Goal: Navigation & Orientation: Find specific page/section

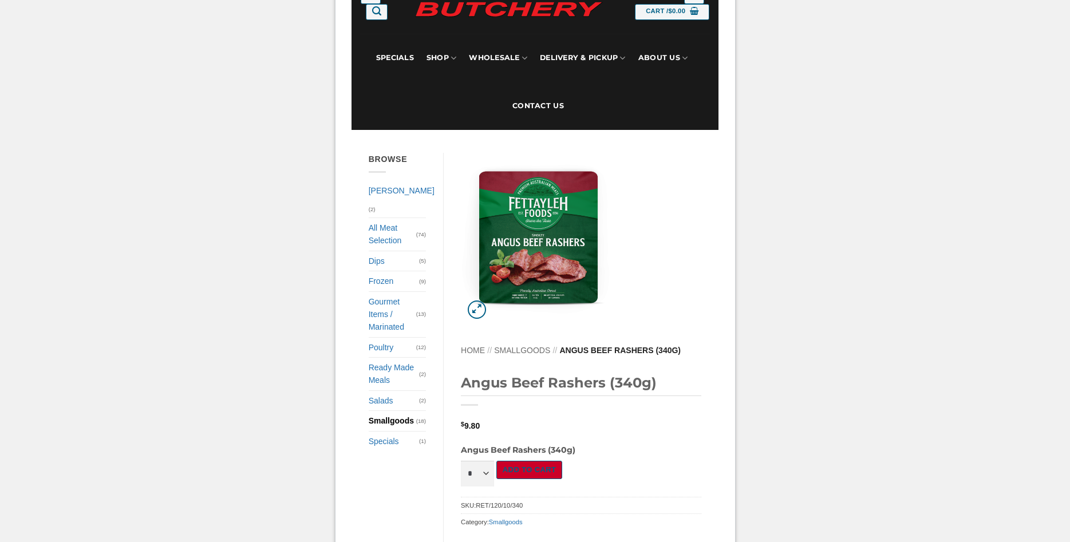
scroll to position [117, 0]
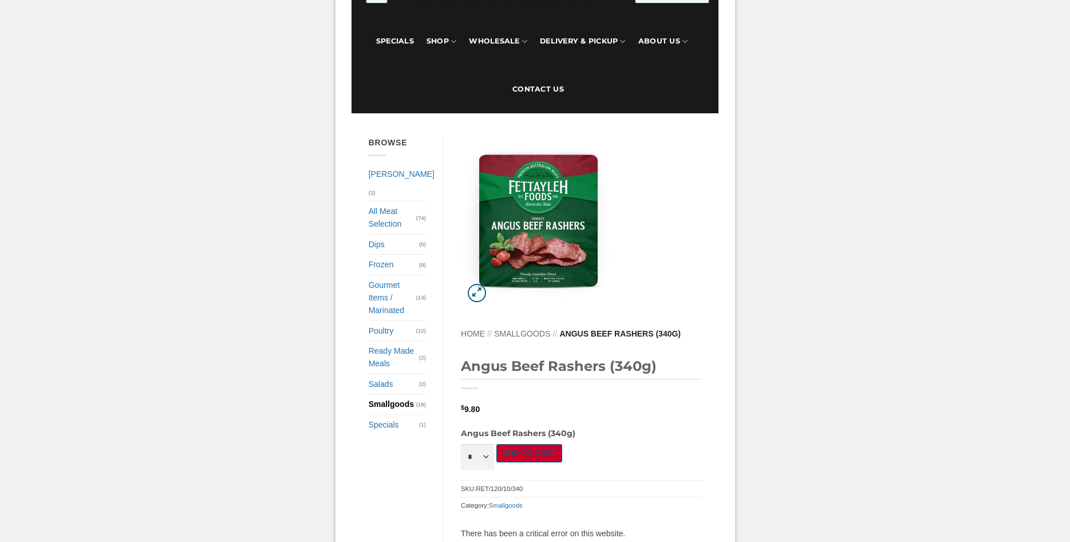
click at [486, 308] on div at bounding box center [538, 222] width 172 height 172
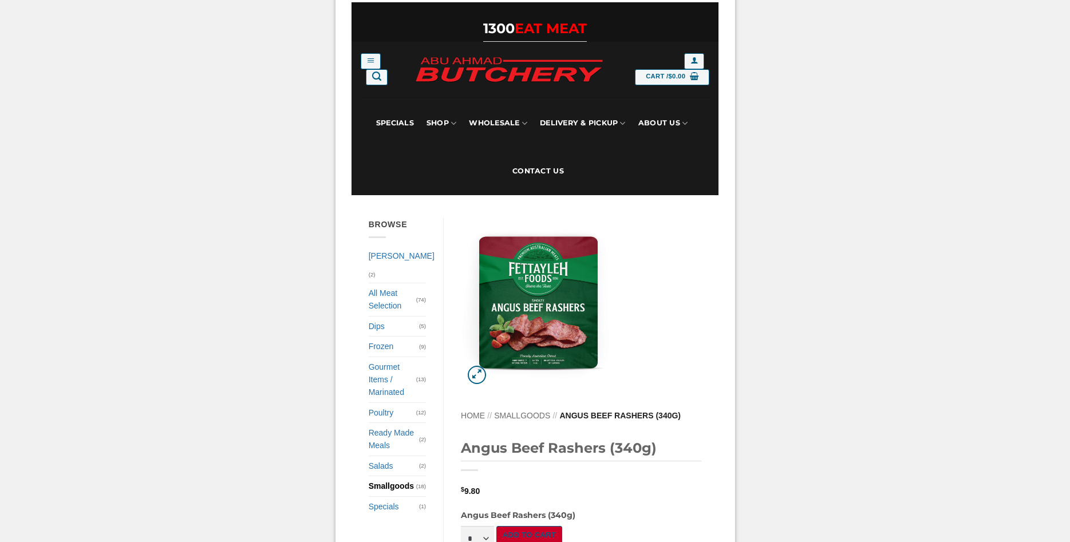
scroll to position [0, 0]
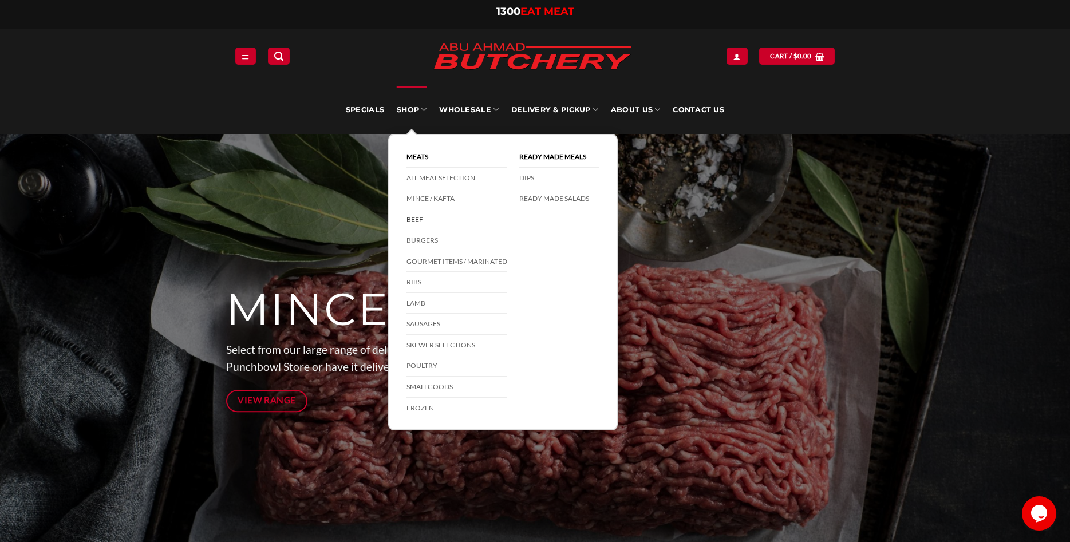
drag, startPoint x: 419, startPoint y: 240, endPoint x: 433, endPoint y: 221, distance: 24.1
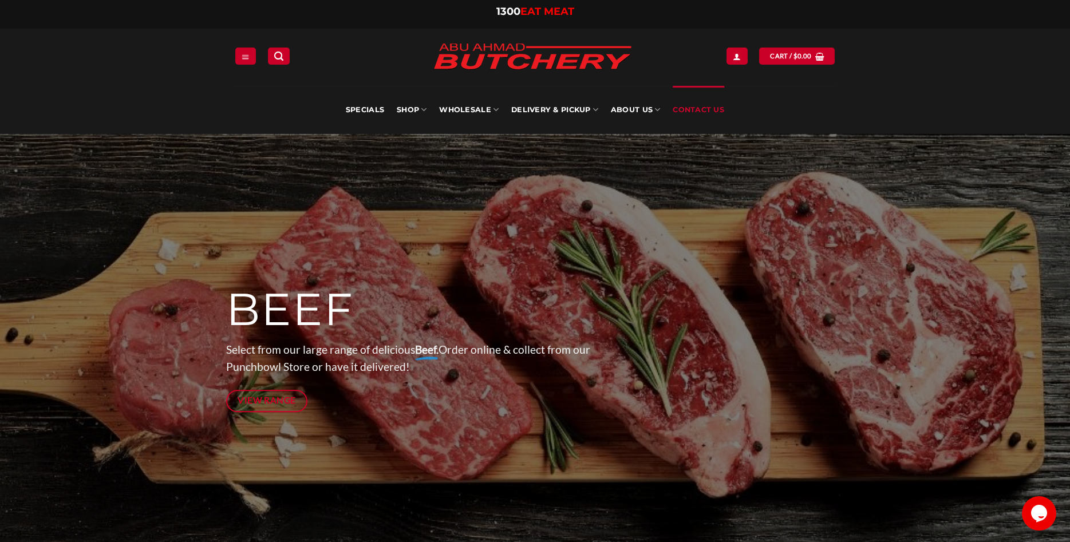
click at [714, 107] on link "Contact Us" at bounding box center [699, 110] width 52 height 48
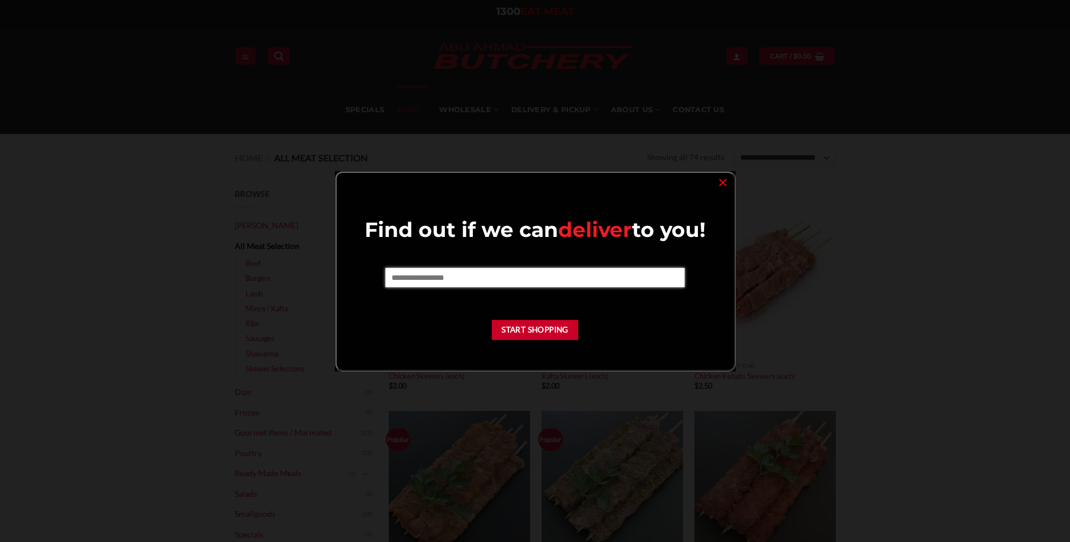
click at [566, 283] on input "text" at bounding box center [534, 277] width 299 height 19
type input "****"
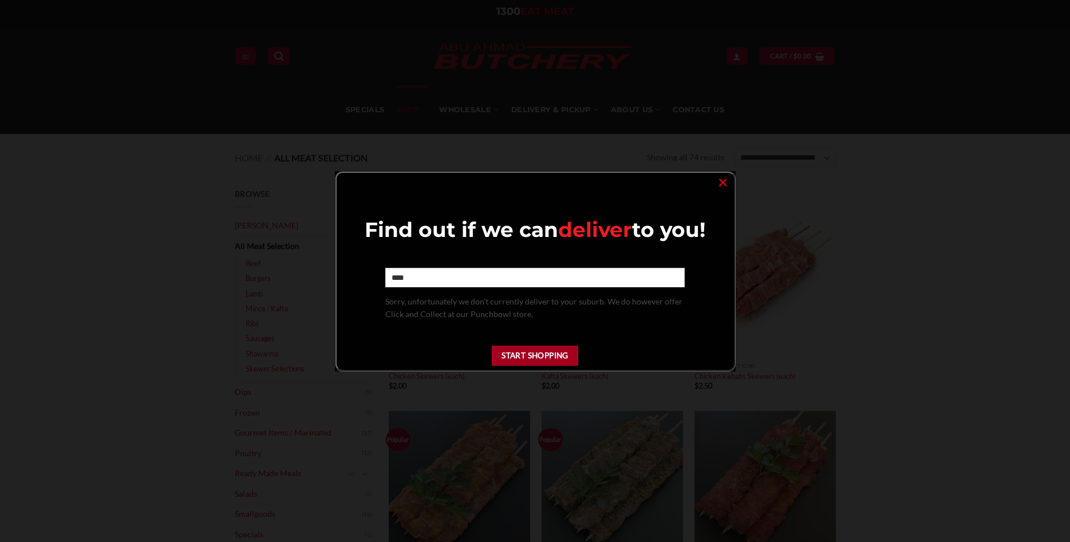
click at [518, 349] on button "Start Shopping" at bounding box center [535, 356] width 87 height 20
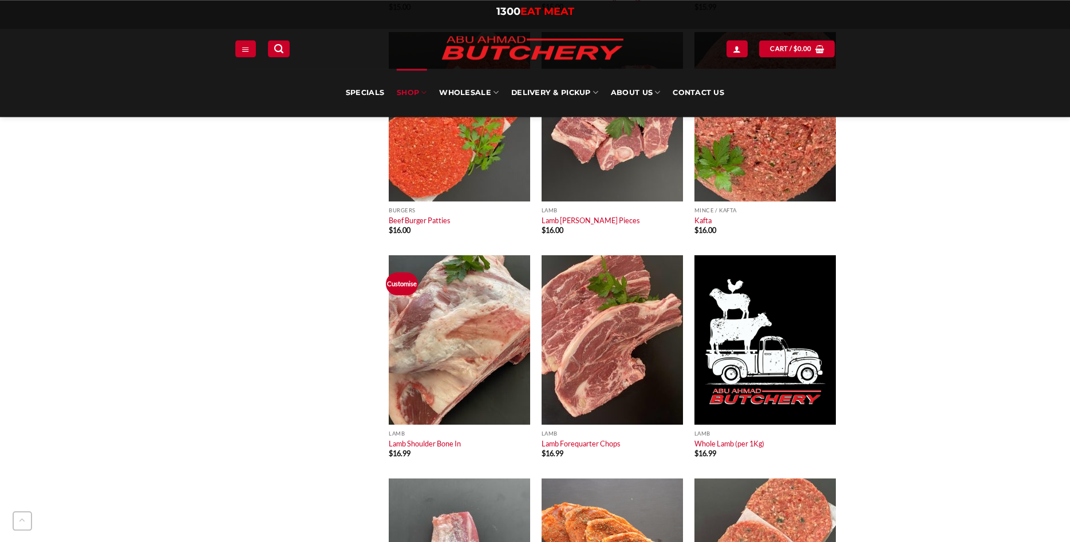
scroll to position [1694, 0]
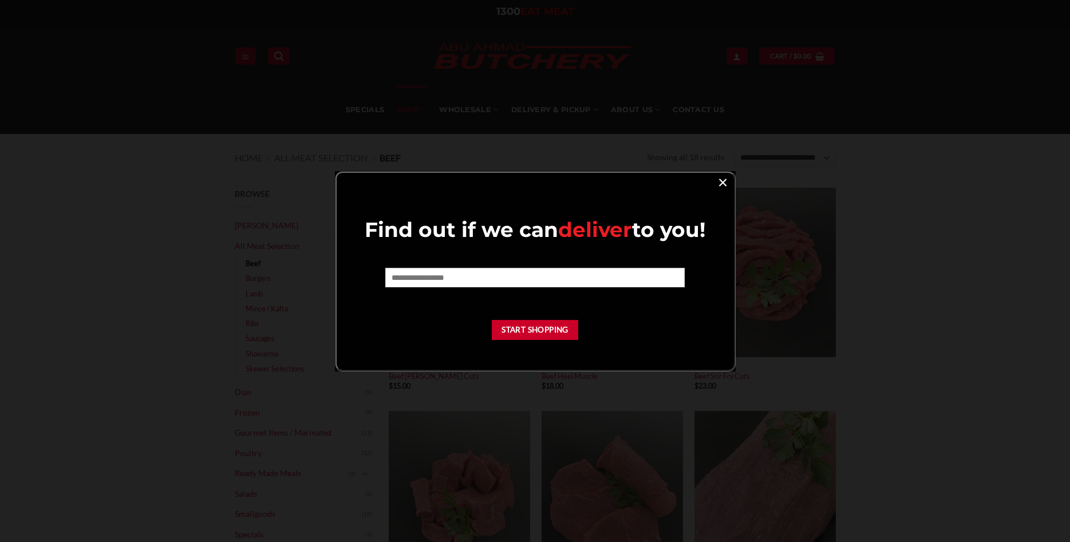
click at [715, 179] on link "×" at bounding box center [723, 181] width 17 height 15
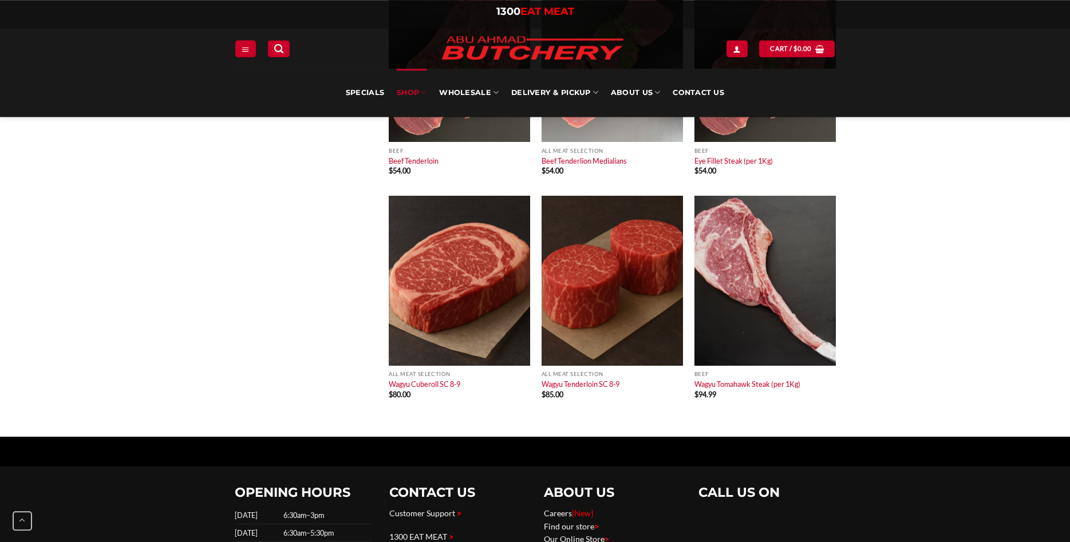
scroll to position [1110, 0]
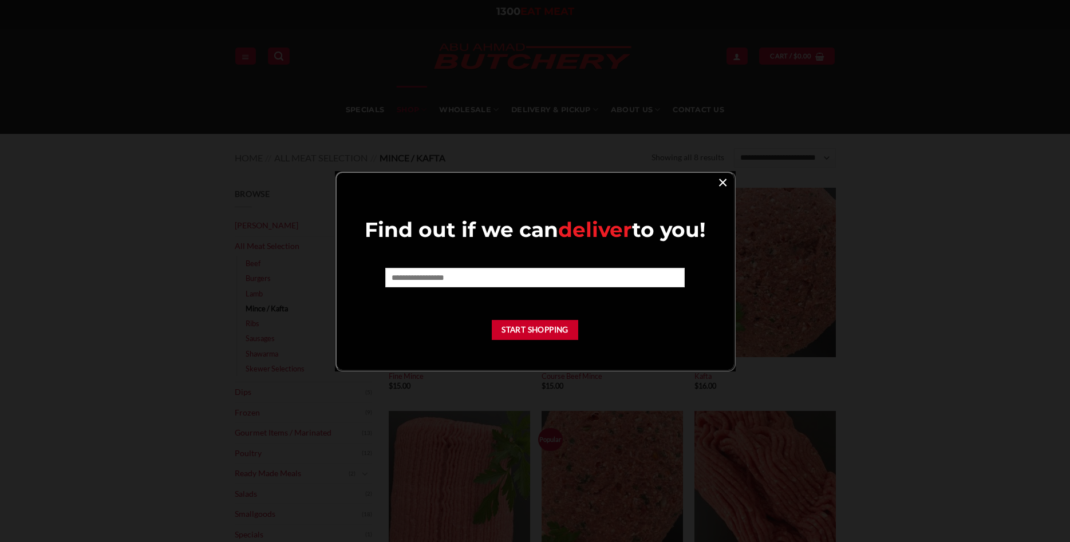
click at [728, 176] on link "×" at bounding box center [723, 181] width 17 height 15
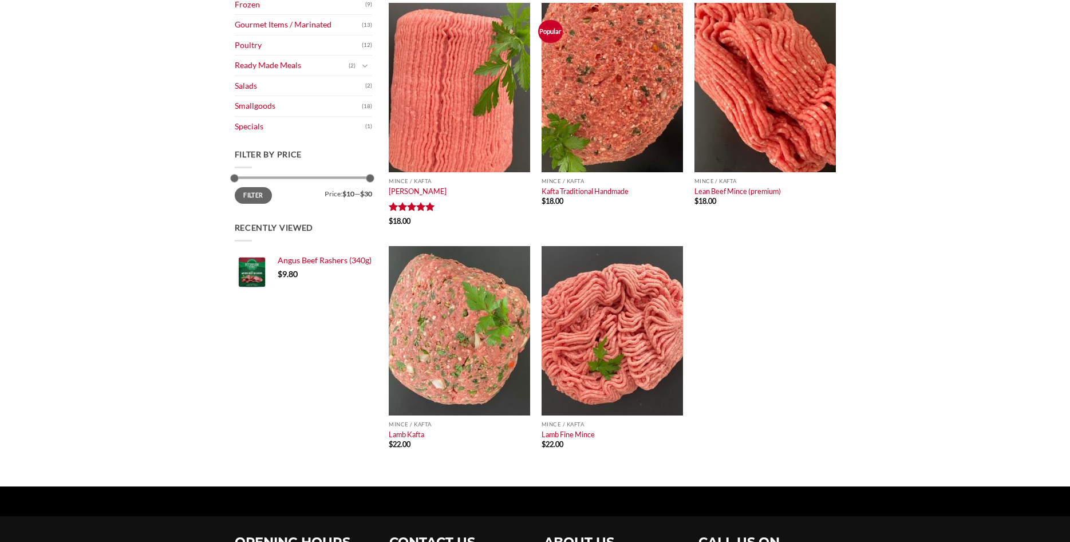
scroll to position [467, 0]
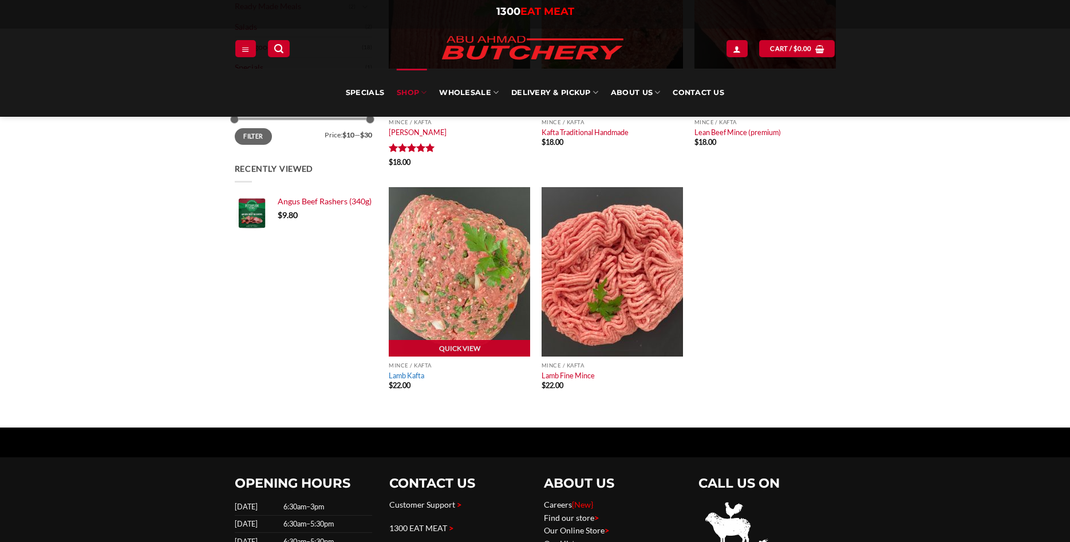
click at [422, 373] on link "Lamb Kafta" at bounding box center [407, 375] width 36 height 9
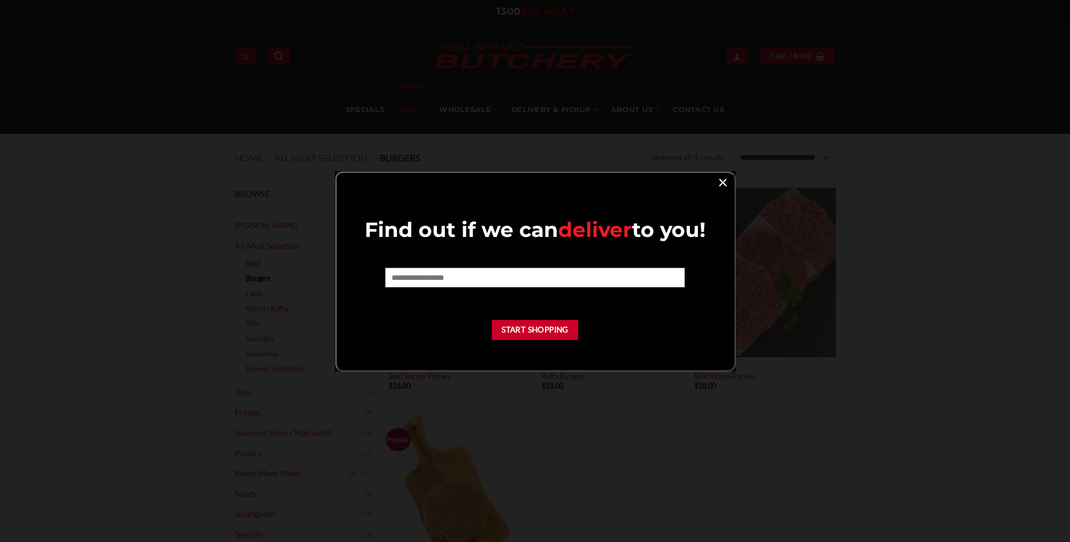
click at [723, 176] on link "×" at bounding box center [723, 181] width 17 height 15
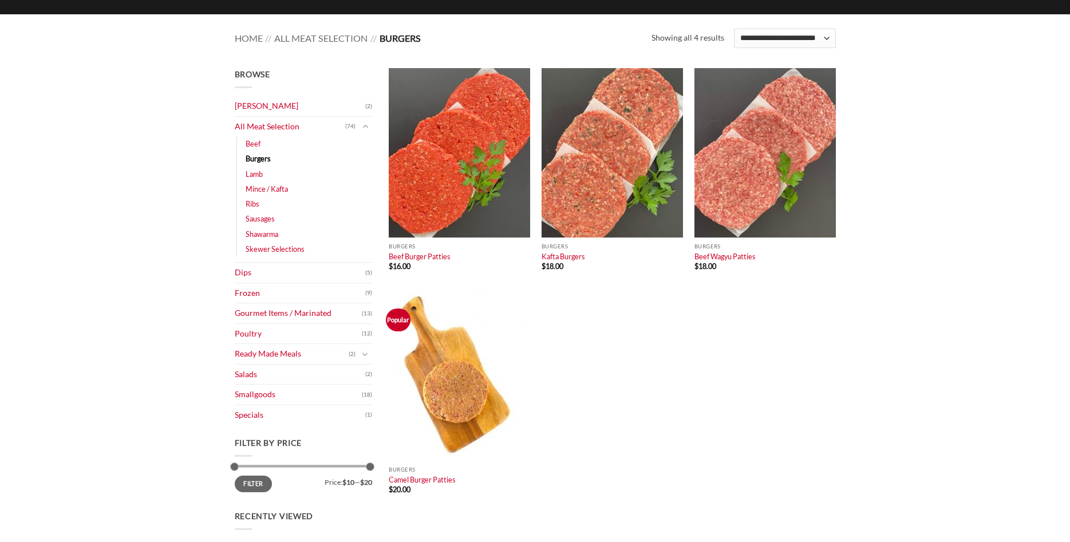
scroll to position [175, 0]
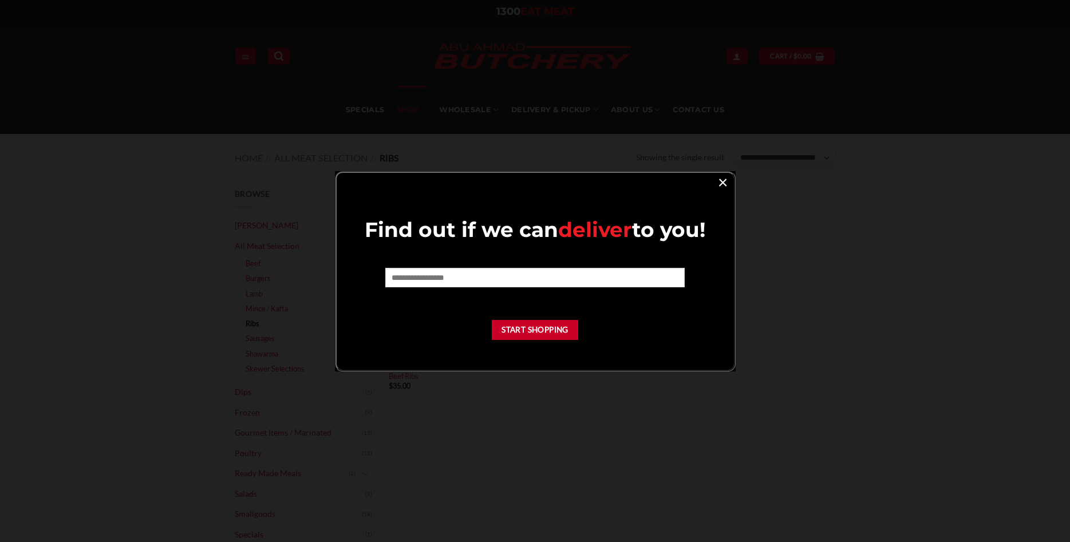
click at [724, 180] on link "×" at bounding box center [723, 181] width 17 height 15
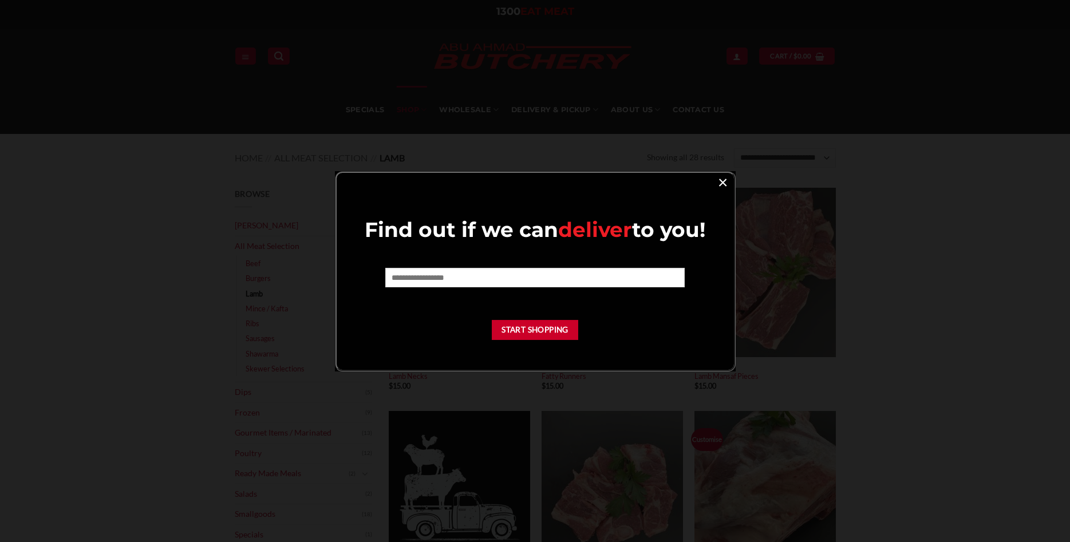
click at [724, 182] on link "×" at bounding box center [723, 181] width 17 height 15
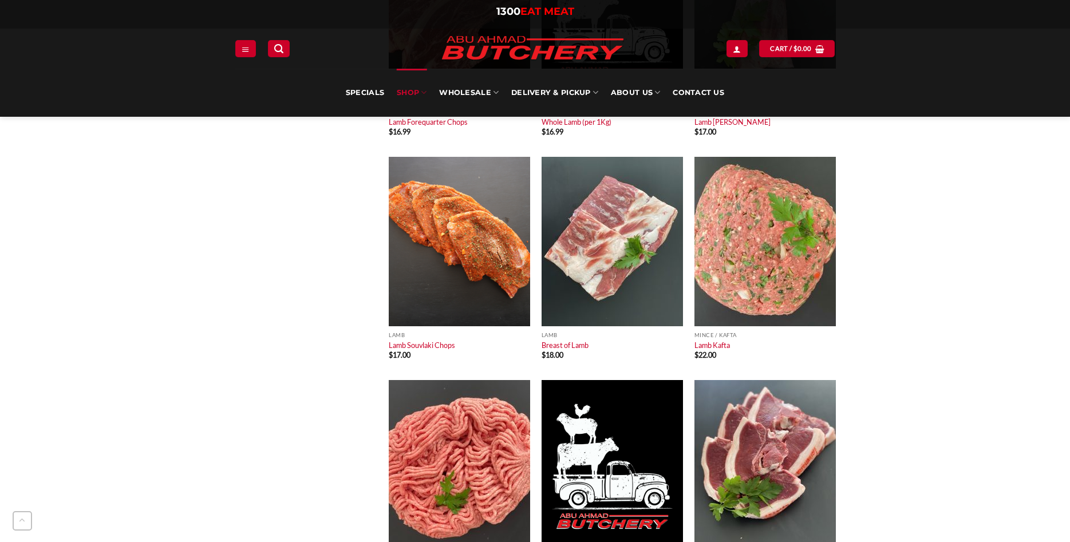
scroll to position [1051, 0]
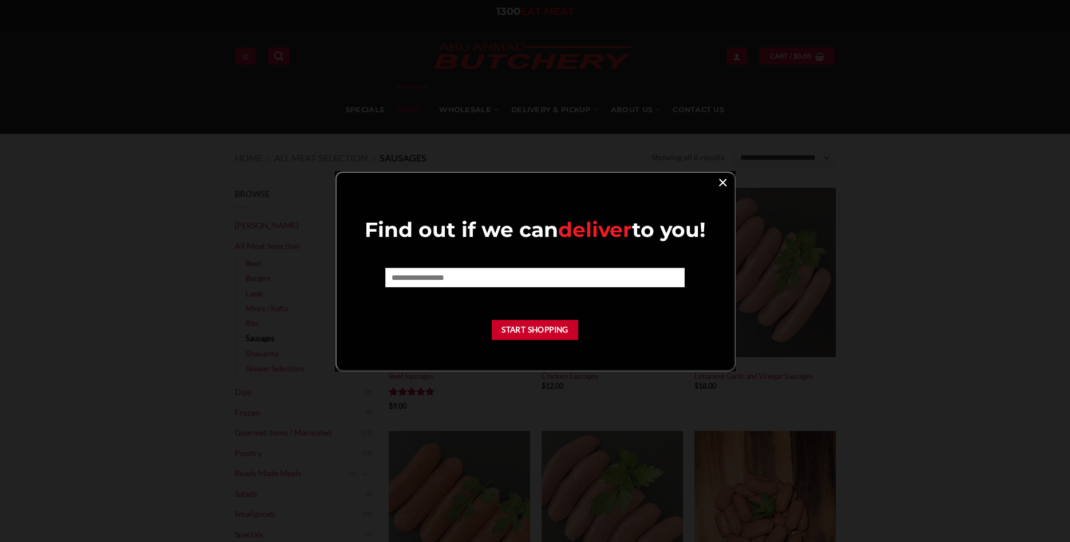
click at [720, 180] on link "×" at bounding box center [723, 181] width 17 height 15
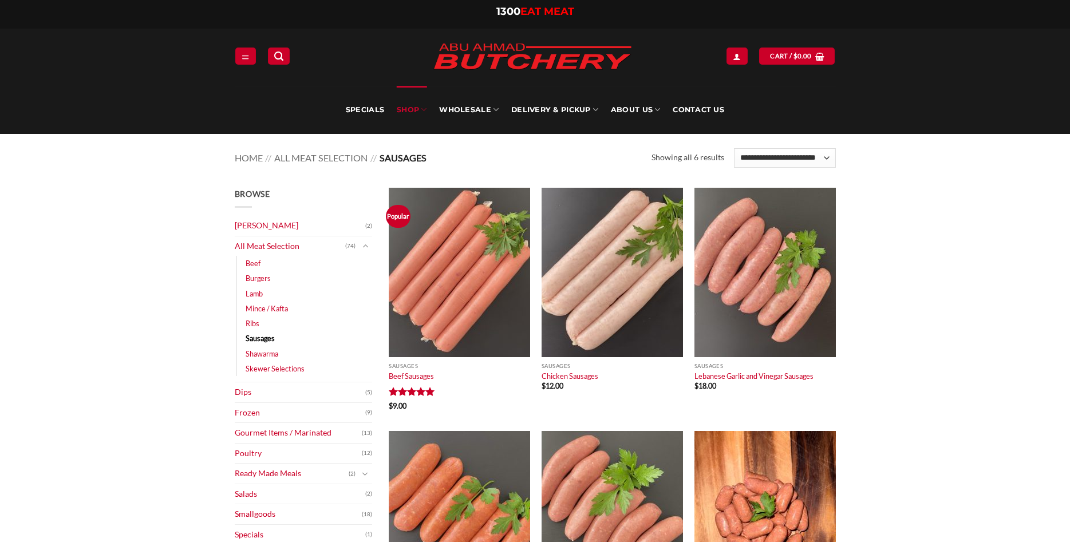
scroll to position [234, 0]
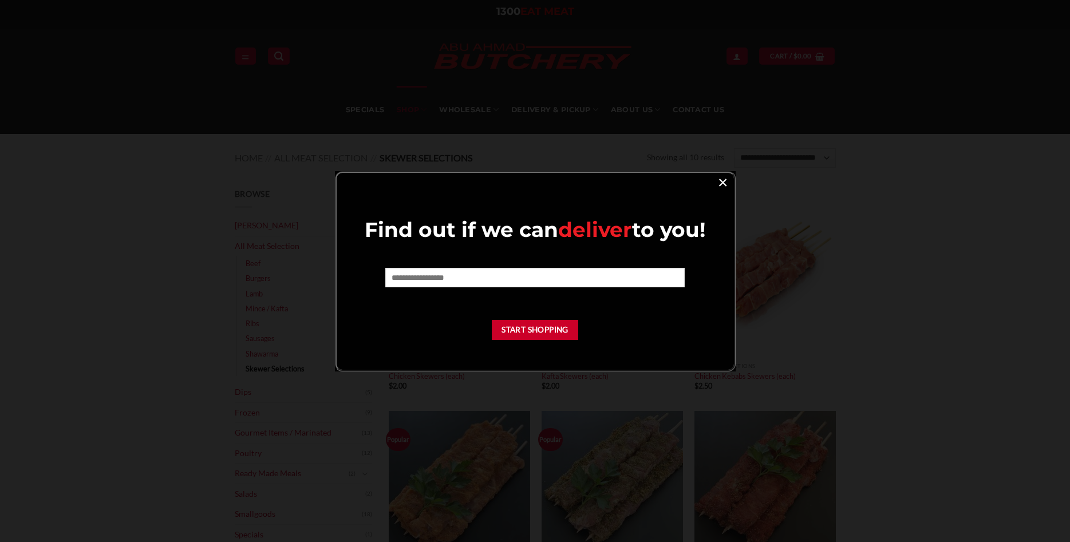
click at [723, 184] on link "×" at bounding box center [723, 181] width 17 height 15
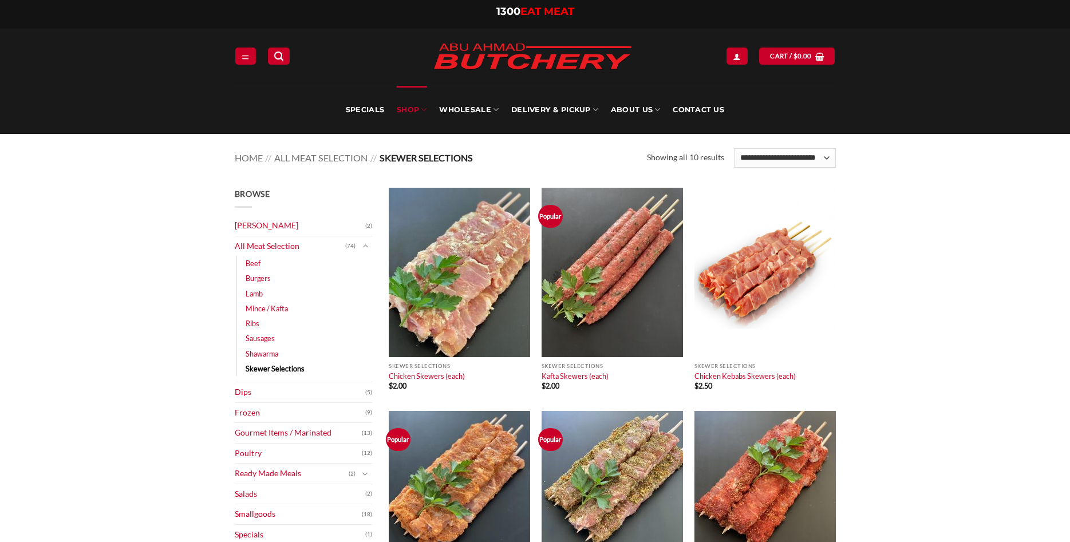
scroll to position [350, 0]
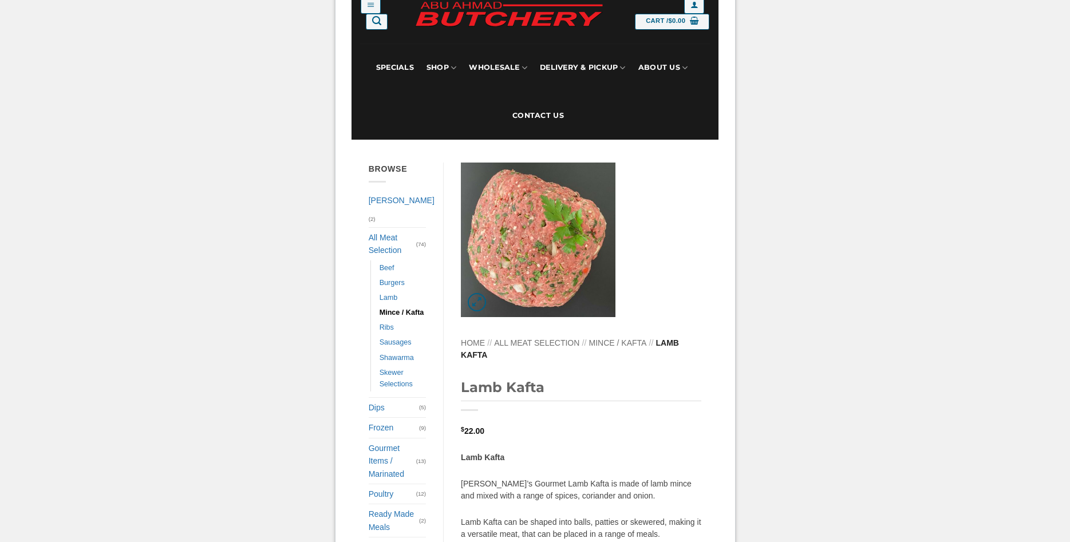
scroll to position [175, 0]
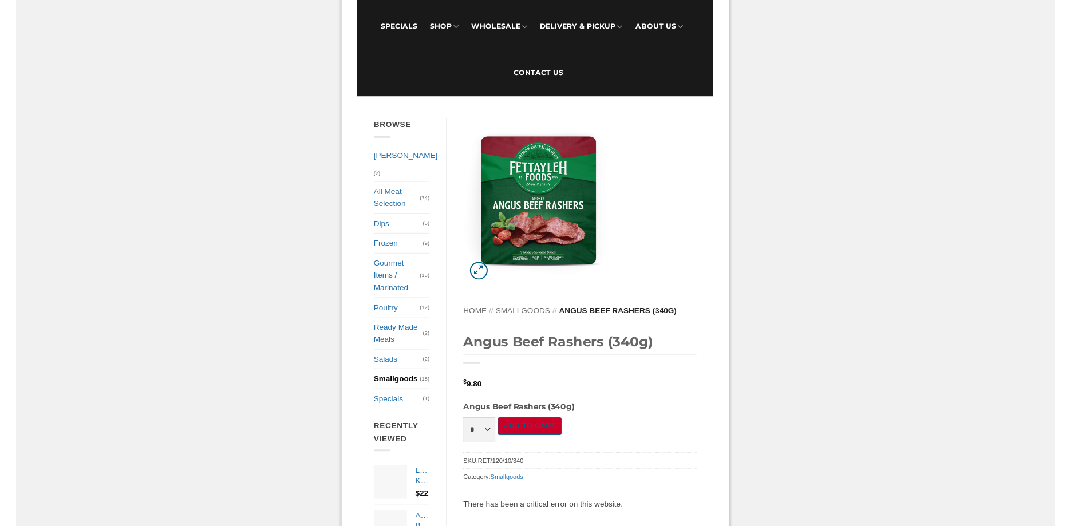
scroll to position [246, 0]
